Goal: Task Accomplishment & Management: Complete application form

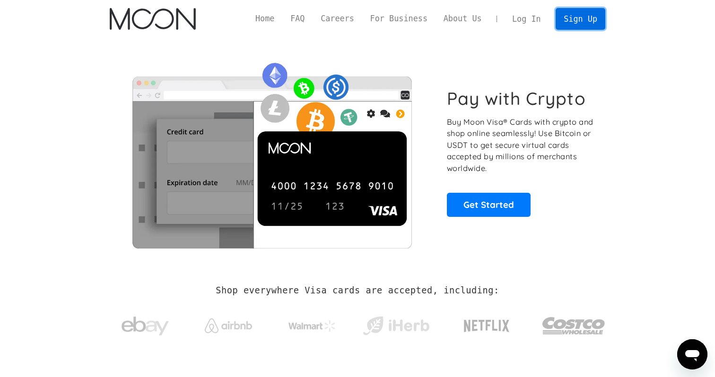
click at [578, 24] on link "Sign Up" at bounding box center [580, 18] width 49 height 21
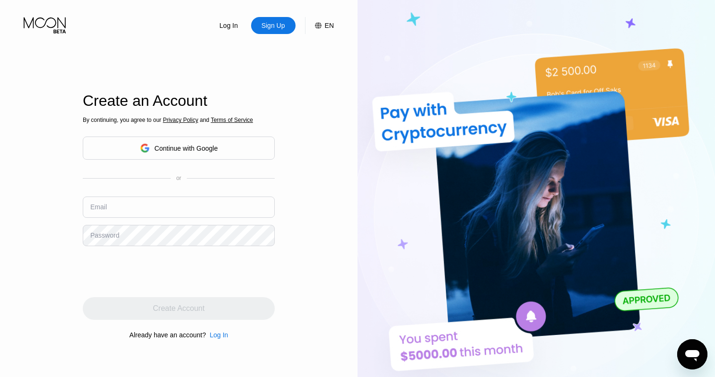
click at [165, 148] on div "Continue with Google" at bounding box center [186, 149] width 63 height 8
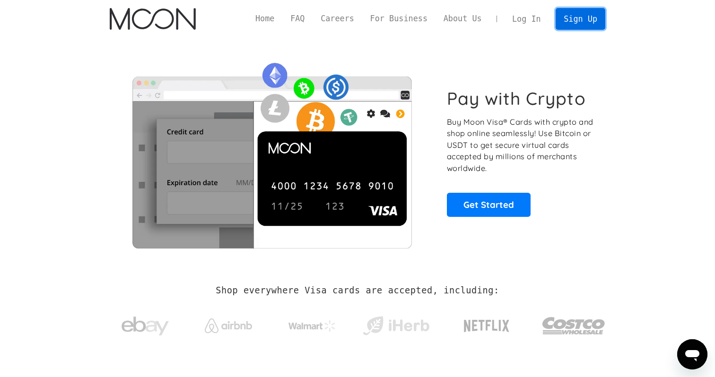
click at [563, 24] on link "Sign Up" at bounding box center [580, 18] width 49 height 21
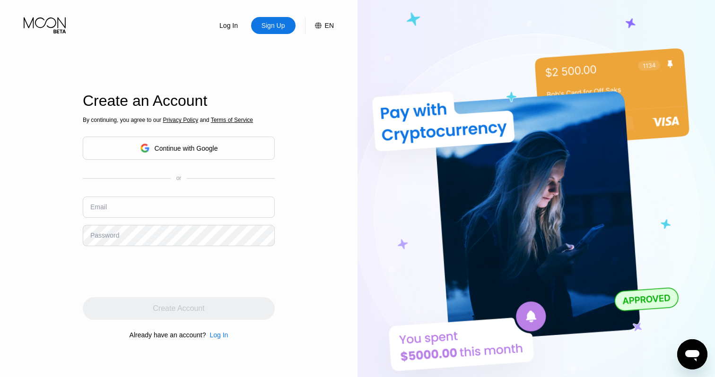
click at [205, 151] on div "Continue with Google" at bounding box center [186, 149] width 63 height 8
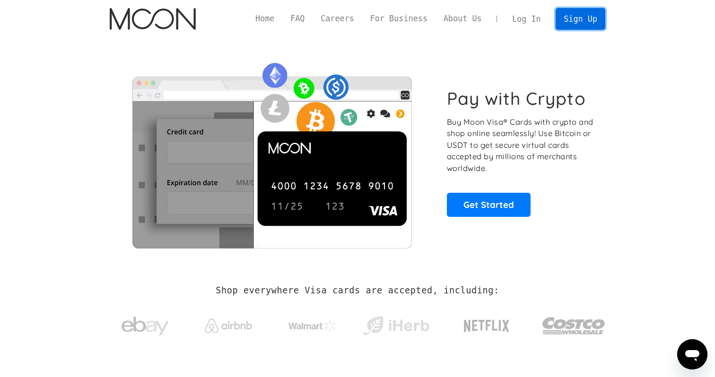
click at [571, 20] on link "Sign Up" at bounding box center [580, 18] width 49 height 21
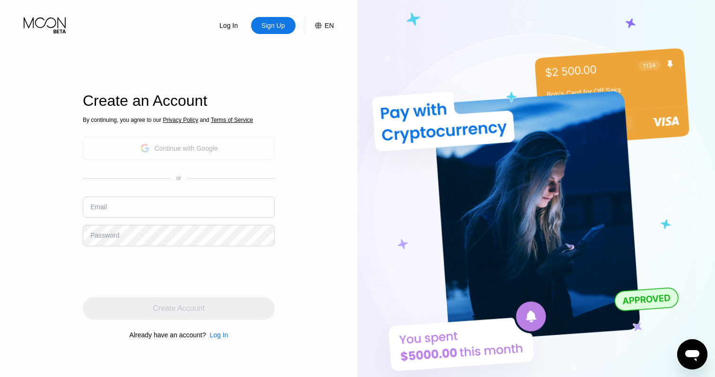
click at [183, 145] on div "Continue with Google" at bounding box center [186, 149] width 63 height 8
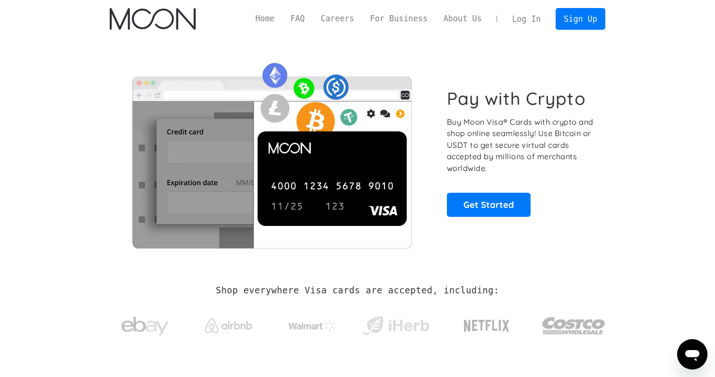
click at [513, 18] on link "Log In" at bounding box center [526, 19] width 44 height 21
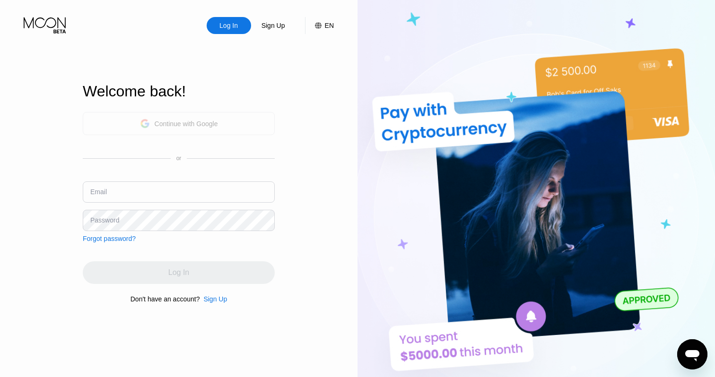
click at [156, 129] on div "Continue with Google" at bounding box center [179, 123] width 78 height 15
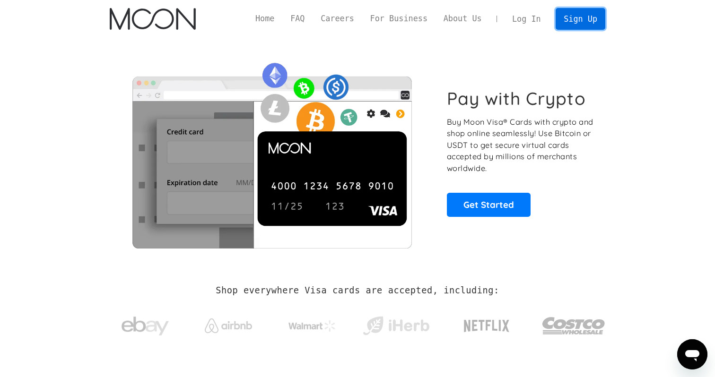
click at [560, 23] on link "Sign Up" at bounding box center [580, 18] width 49 height 21
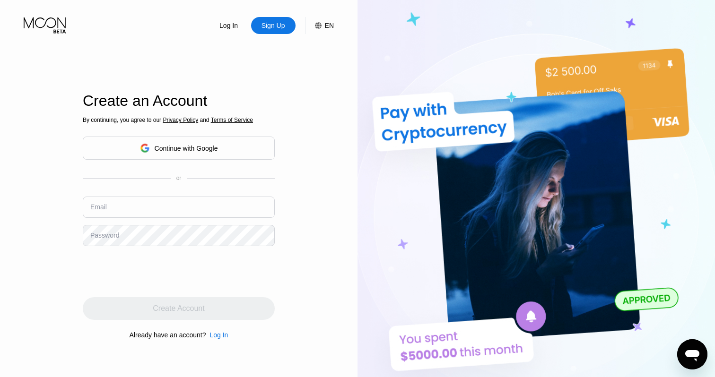
click at [140, 211] on input "text" at bounding box center [179, 207] width 192 height 21
type input "peteryogriffin@gmail.com"
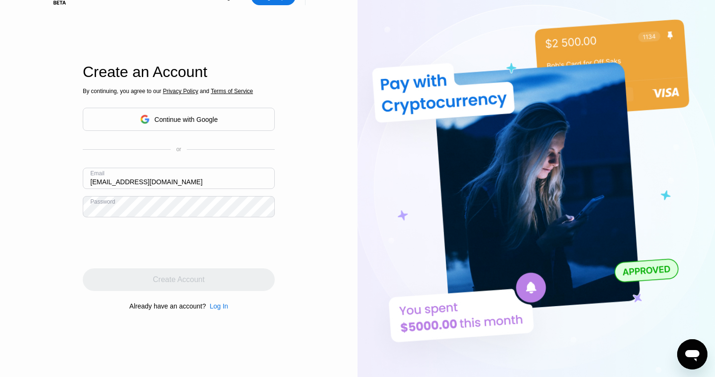
scroll to position [39, 0]
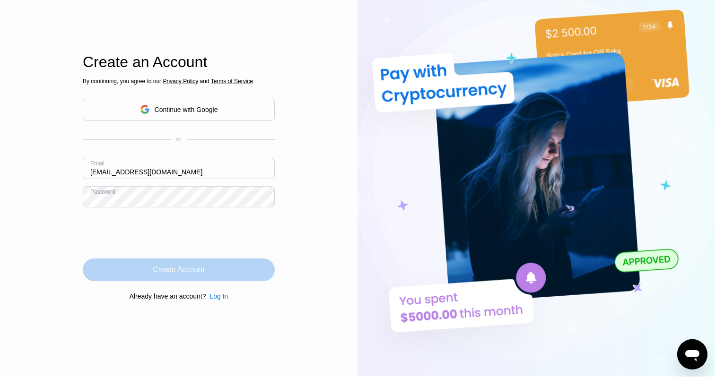
click at [171, 271] on div "Create Account" at bounding box center [179, 269] width 52 height 9
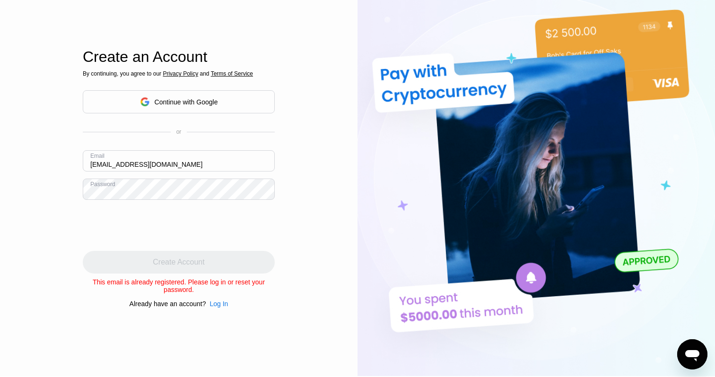
scroll to position [0, 0]
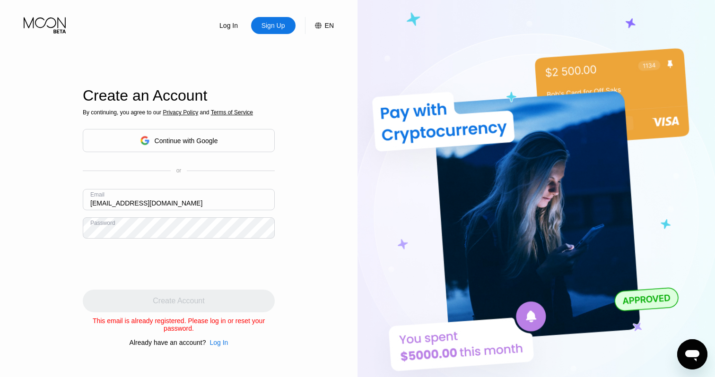
click at [225, 26] on div "Log In" at bounding box center [228, 25] width 20 height 9
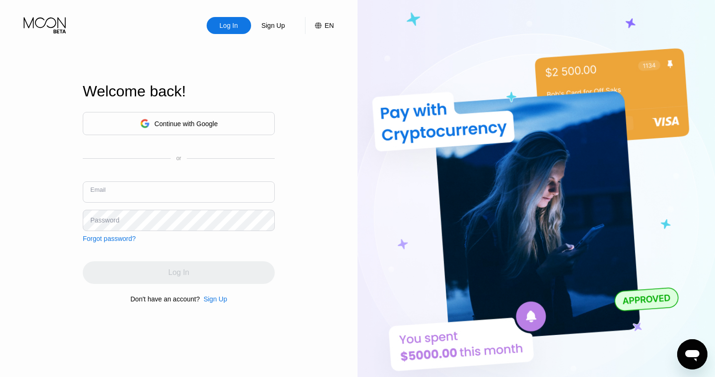
click at [135, 196] on input "text" at bounding box center [179, 192] width 192 height 21
click at [173, 122] on div "Continue with Google" at bounding box center [186, 124] width 63 height 8
